Goal: Browse casually

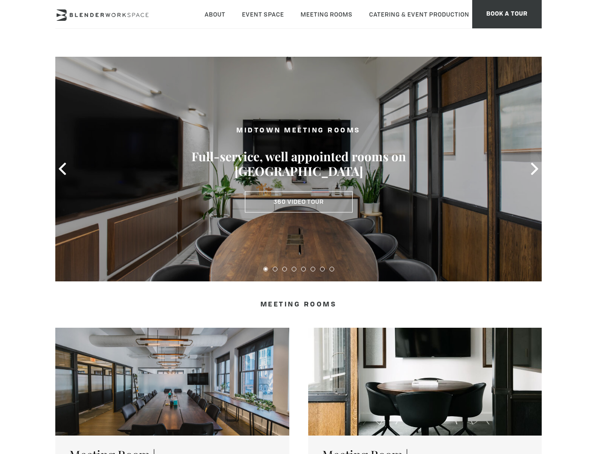
click at [62, 169] on icon at bounding box center [62, 169] width 12 height 12
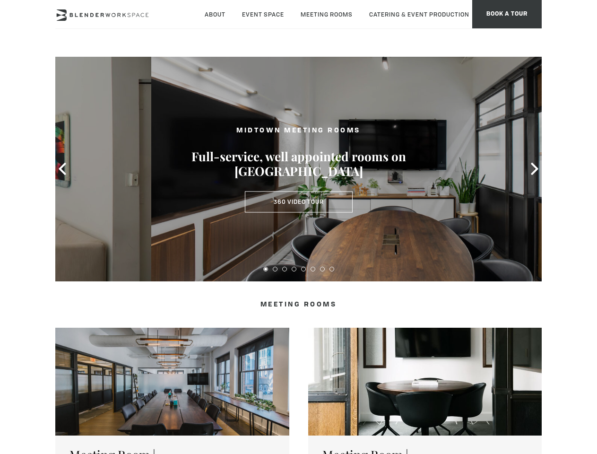
click at [535, 169] on icon at bounding box center [535, 169] width 12 height 12
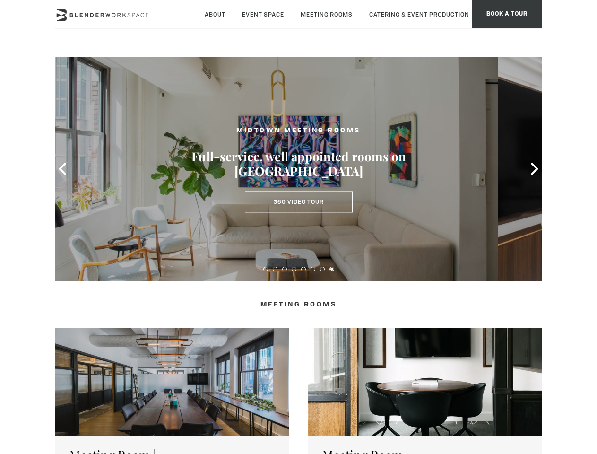
click at [266, 269] on button at bounding box center [265, 269] width 5 height 5
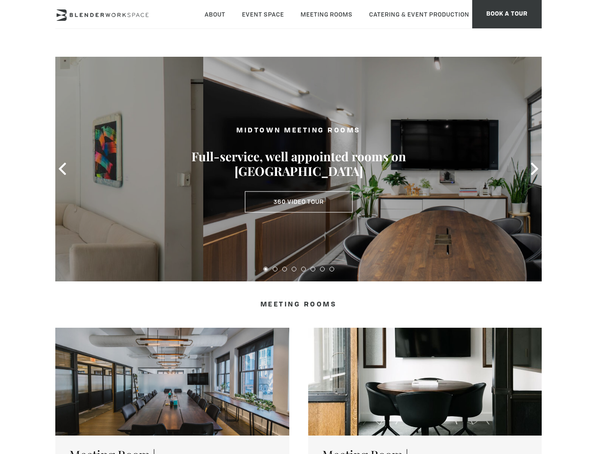
click at [275, 269] on button at bounding box center [275, 269] width 5 height 5
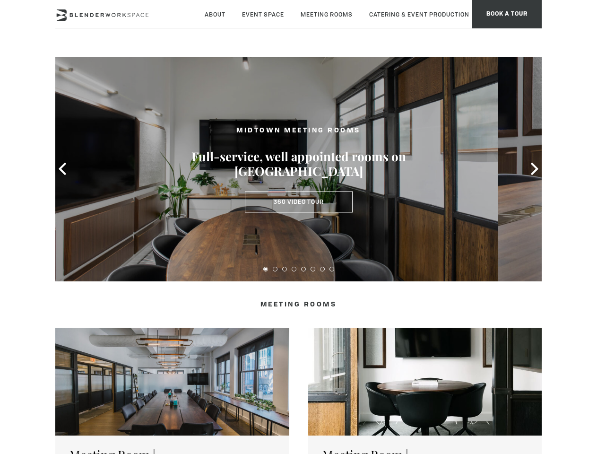
click at [285, 269] on button at bounding box center [284, 269] width 5 height 5
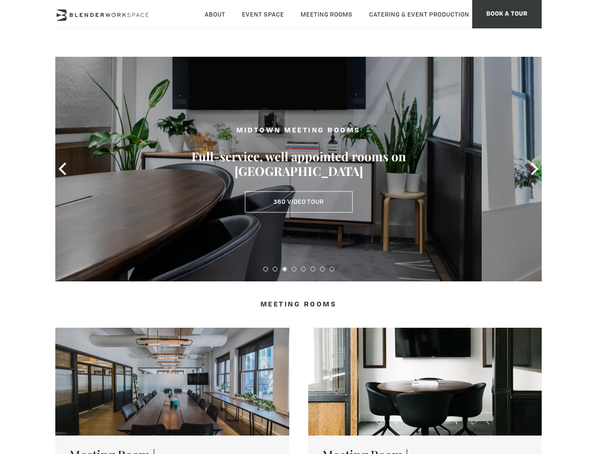
click at [294, 269] on button at bounding box center [294, 269] width 5 height 5
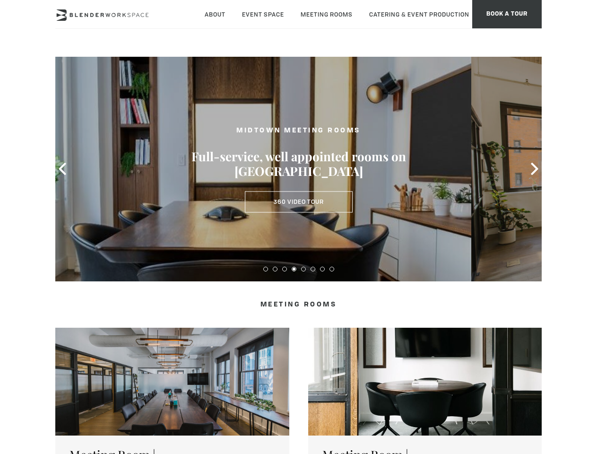
click at [304, 269] on button at bounding box center [303, 269] width 5 height 5
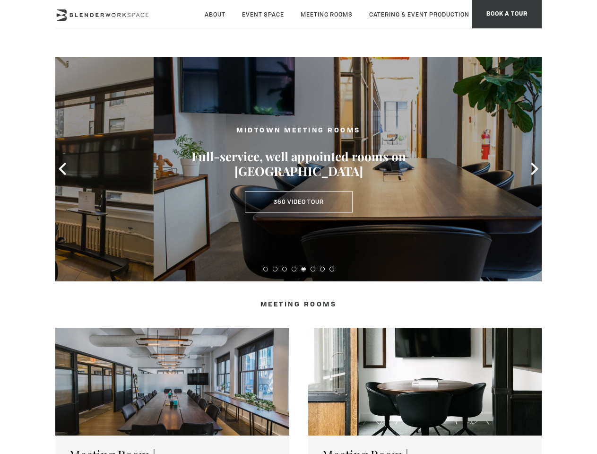
click at [313, 269] on button at bounding box center [313, 269] width 5 height 5
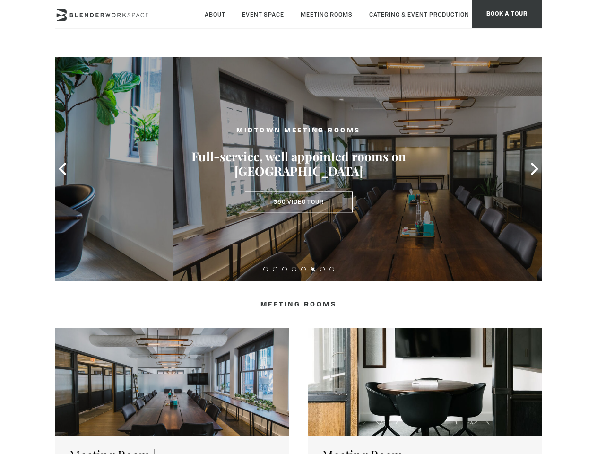
click at [323, 269] on button at bounding box center [322, 269] width 5 height 5
